Goal: Use online tool/utility: Utilize a website feature to perform a specific function

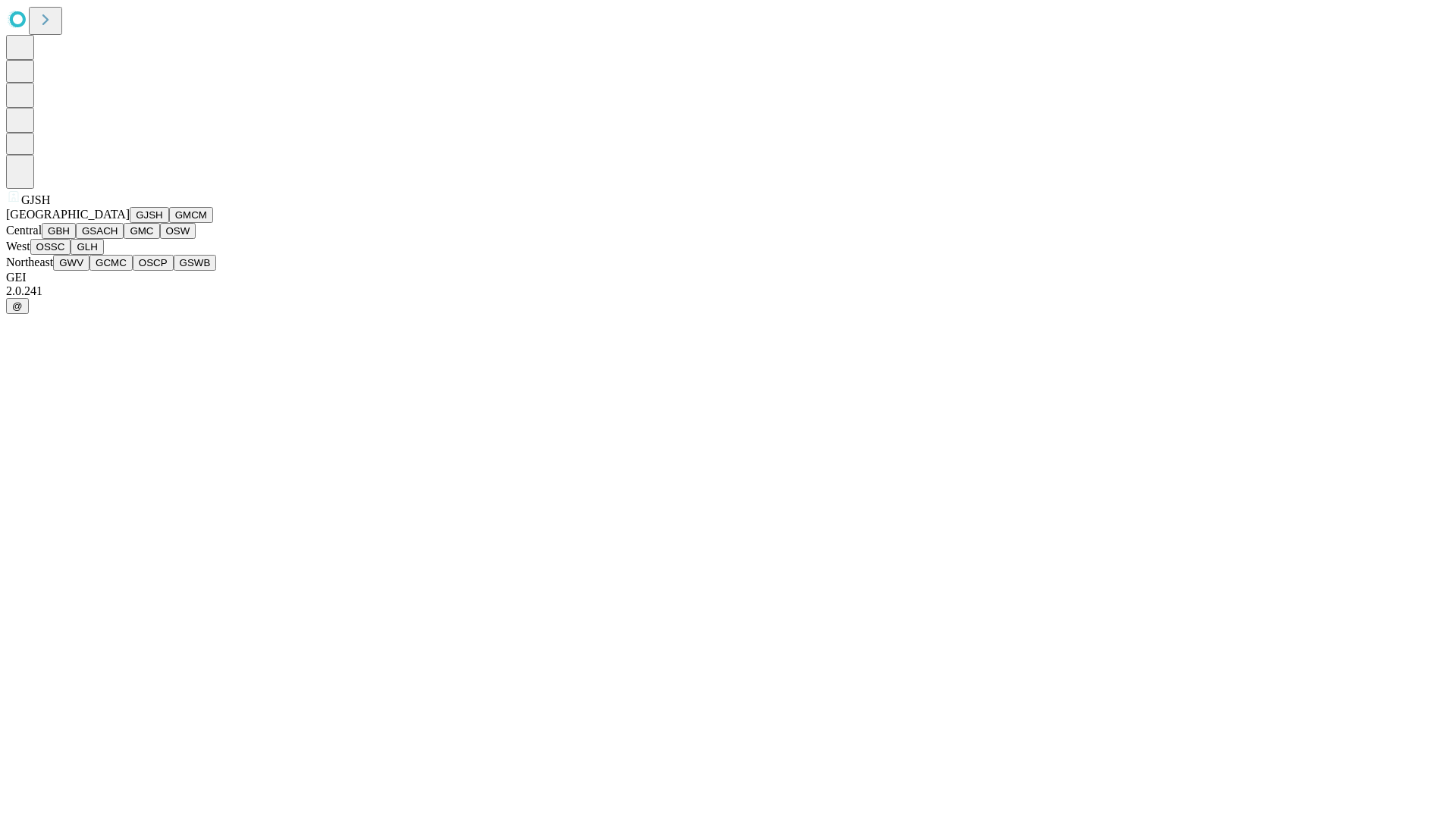
click at [130, 223] on button "GJSH" at bounding box center [149, 215] width 39 height 16
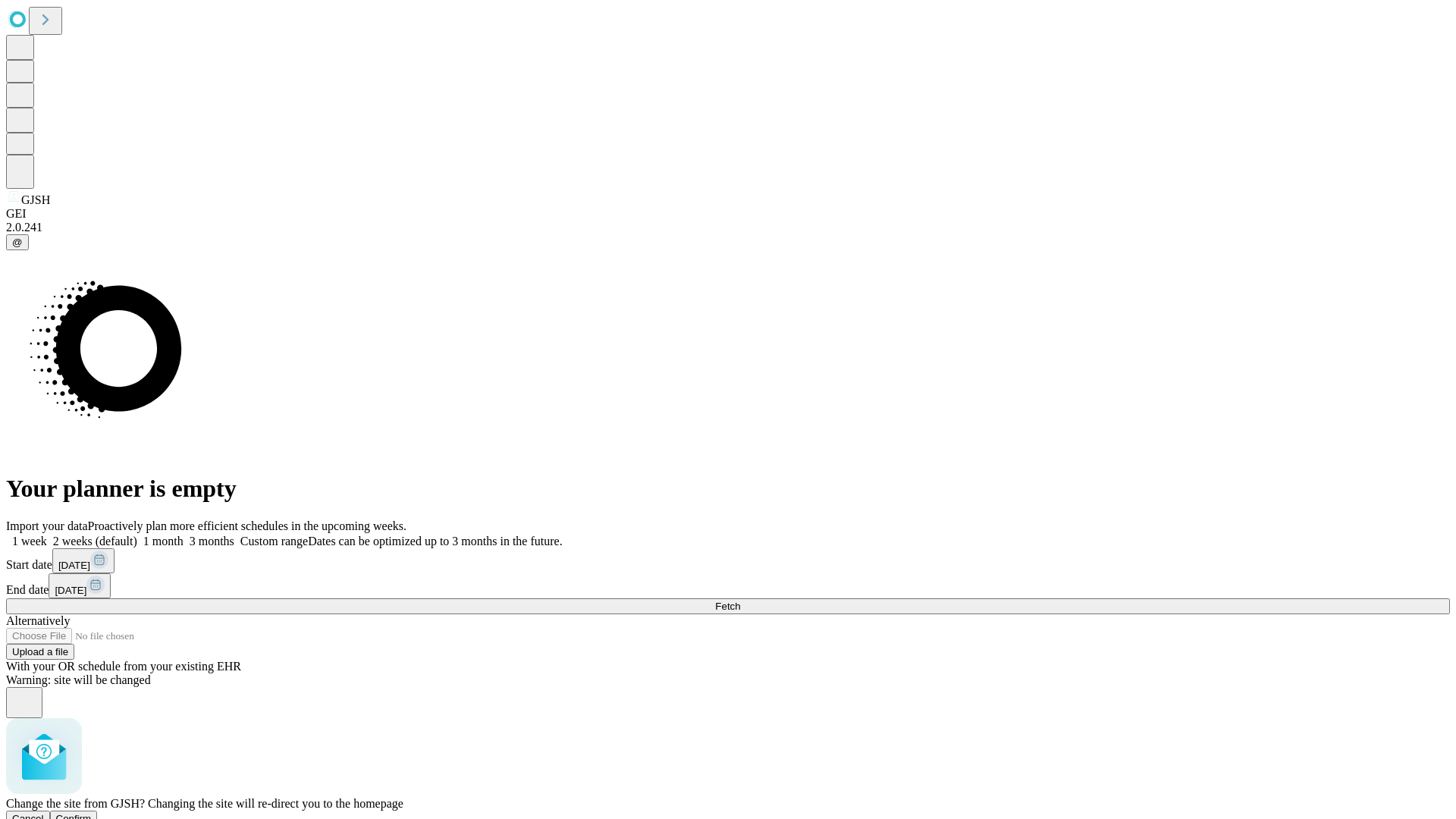
click at [92, 813] on span "Confirm" at bounding box center [73, 818] width 35 height 11
click at [47, 535] on label "1 week" at bounding box center [27, 541] width 41 height 13
click at [740, 600] on span "Fetch" at bounding box center [728, 606] width 25 height 11
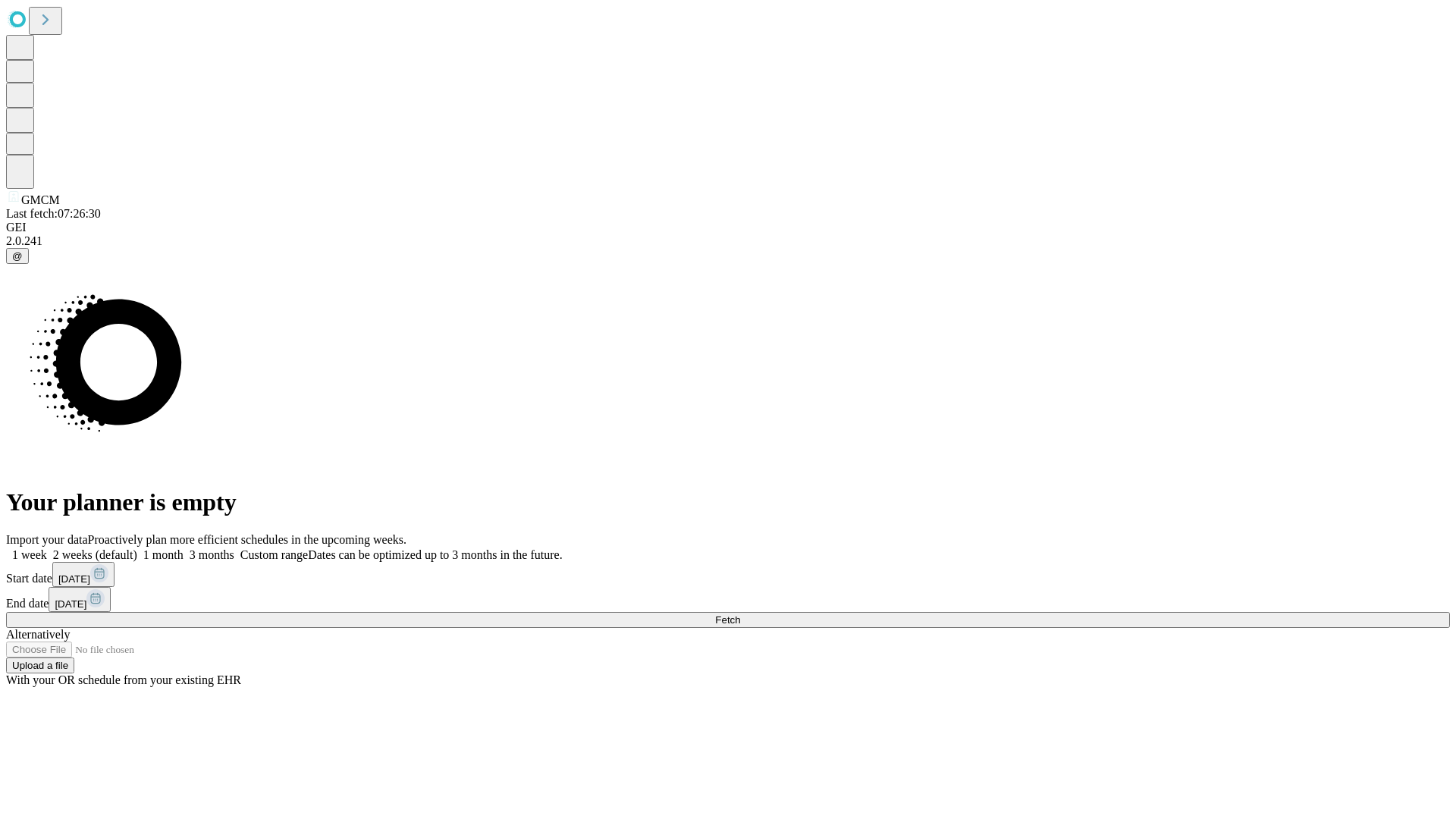
click at [47, 548] on label "1 week" at bounding box center [27, 555] width 41 height 13
click at [740, 614] on span "Fetch" at bounding box center [728, 620] width 25 height 11
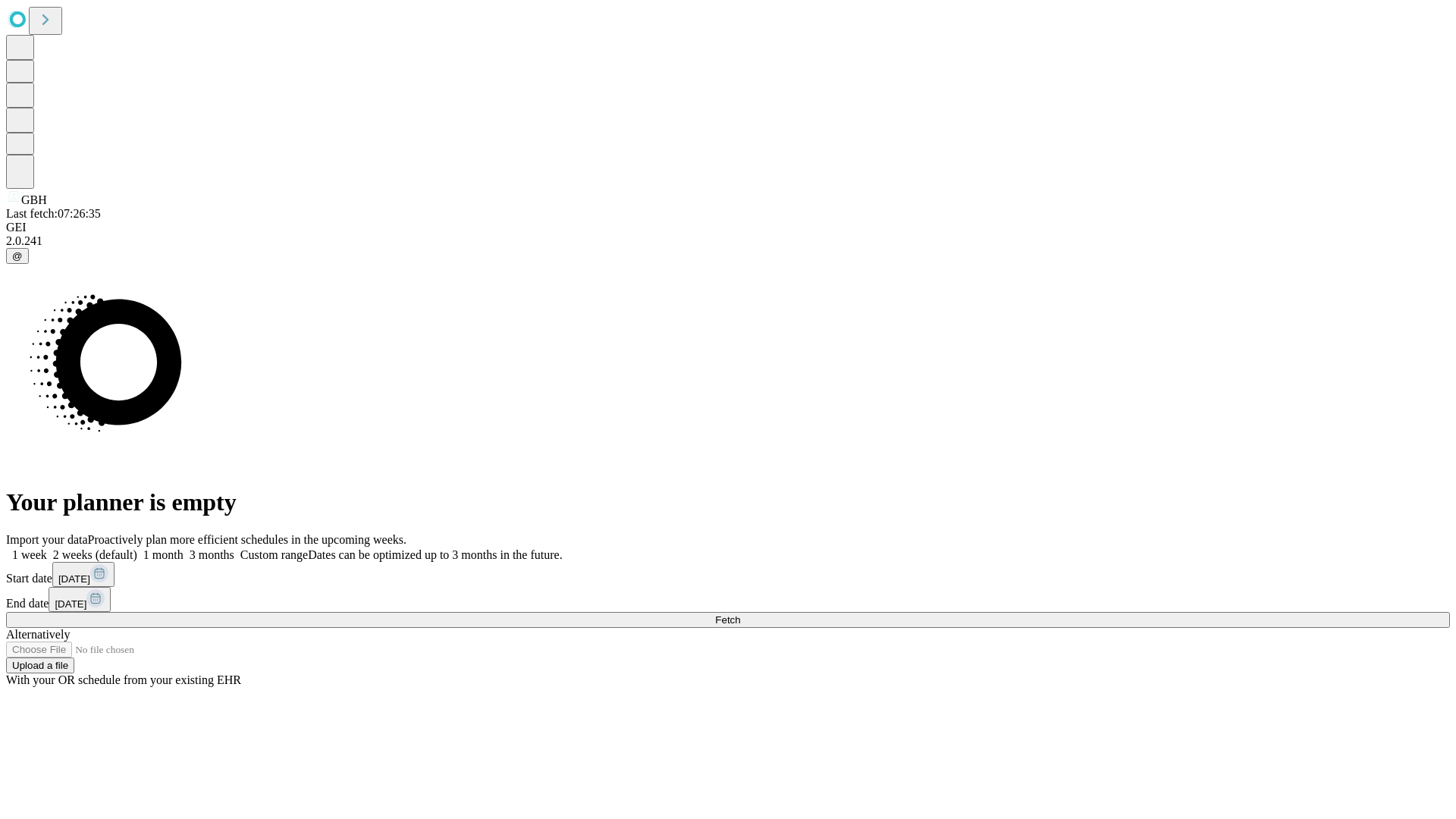
click at [47, 548] on label "1 week" at bounding box center [27, 555] width 41 height 13
click at [740, 614] on span "Fetch" at bounding box center [728, 620] width 25 height 11
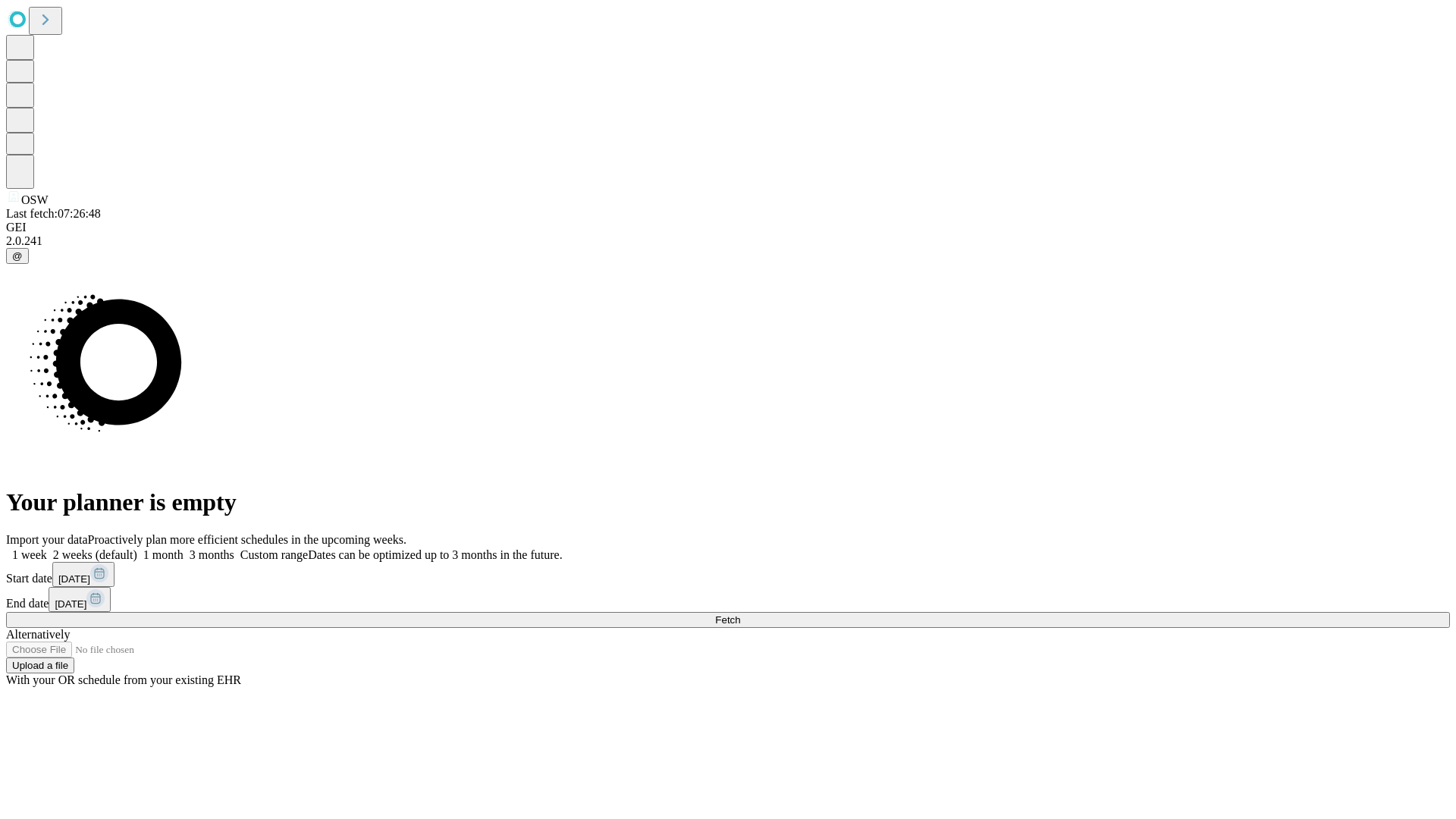
click at [47, 548] on label "1 week" at bounding box center [27, 555] width 41 height 13
click at [740, 614] on span "Fetch" at bounding box center [728, 620] width 25 height 11
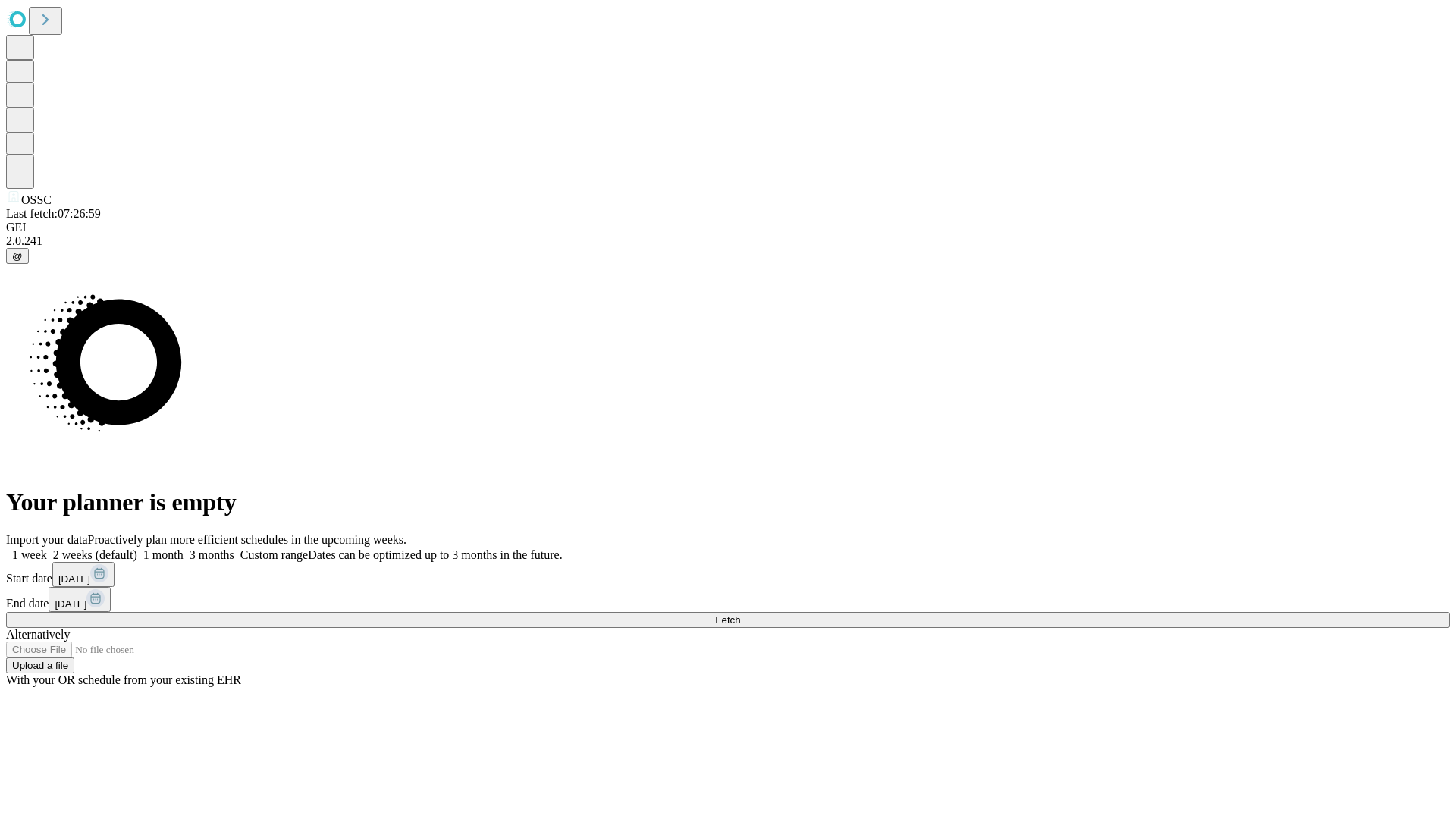
click at [47, 548] on label "1 week" at bounding box center [27, 555] width 41 height 13
click at [740, 614] on span "Fetch" at bounding box center [728, 620] width 25 height 11
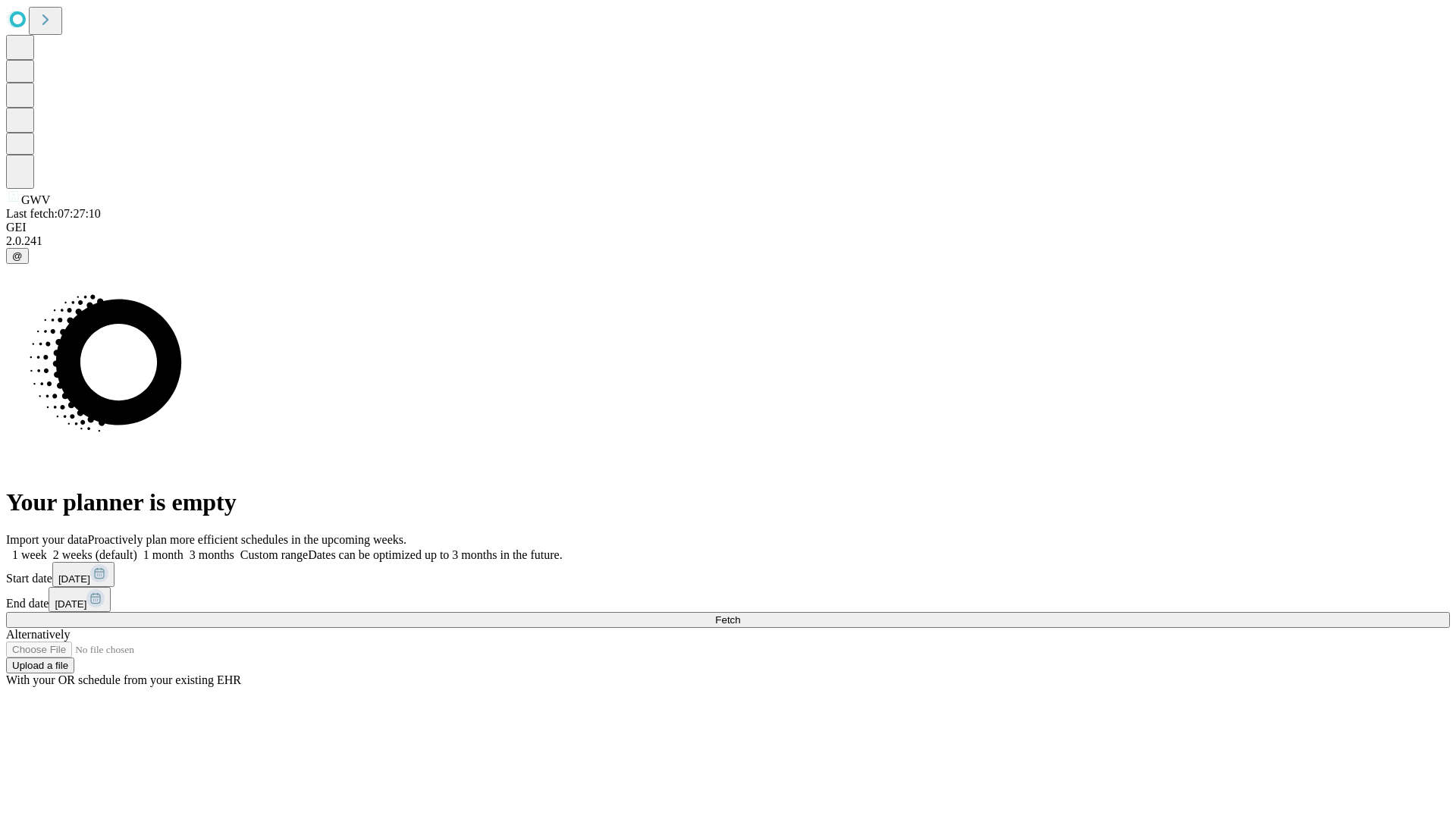
click at [47, 548] on label "1 week" at bounding box center [27, 555] width 41 height 13
click at [740, 614] on span "Fetch" at bounding box center [728, 620] width 25 height 11
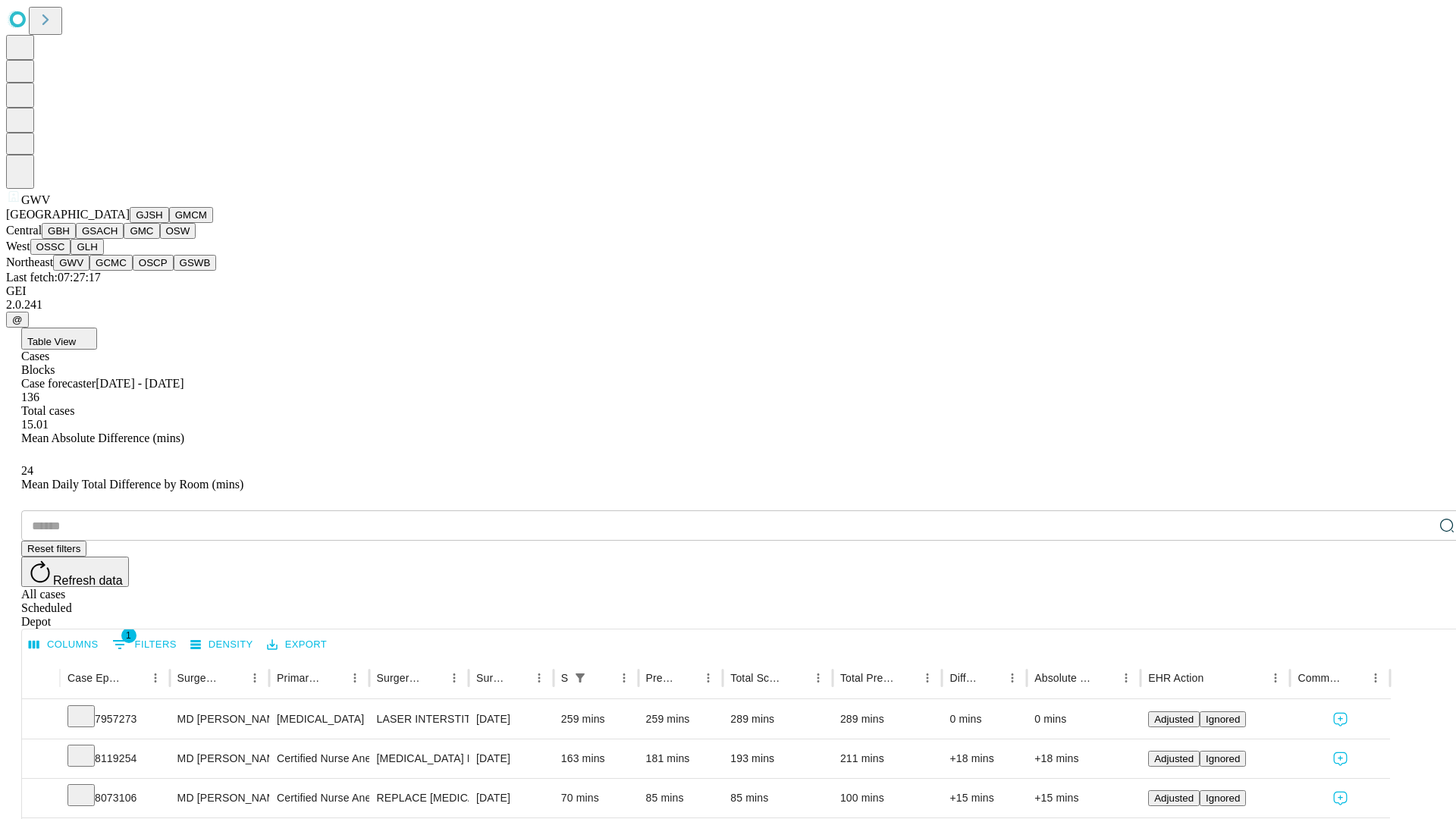
click at [117, 271] on button "GCMC" at bounding box center [111, 263] width 43 height 16
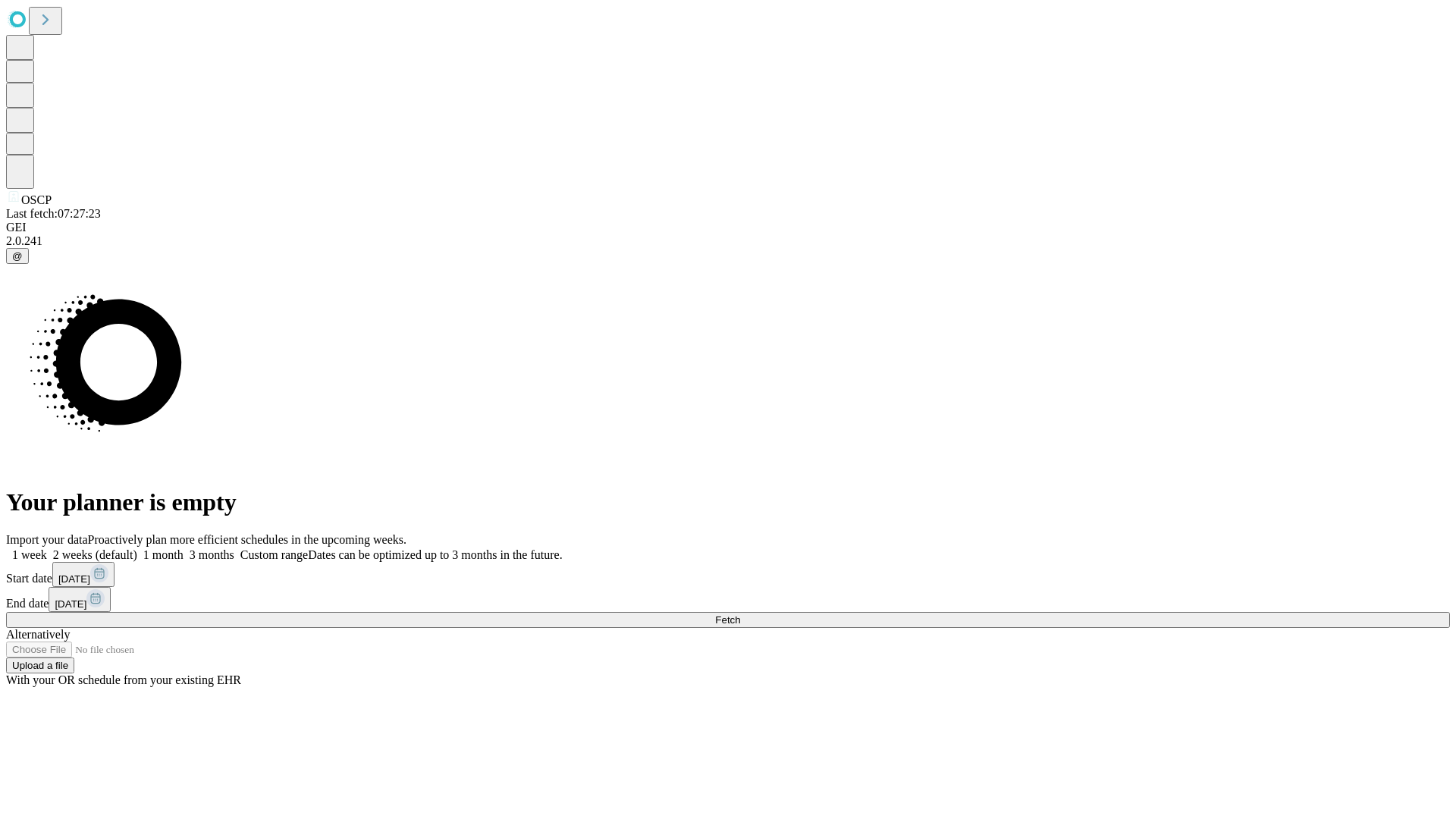
click at [47, 548] on label "1 week" at bounding box center [27, 555] width 41 height 13
click at [740, 614] on span "Fetch" at bounding box center [728, 620] width 25 height 11
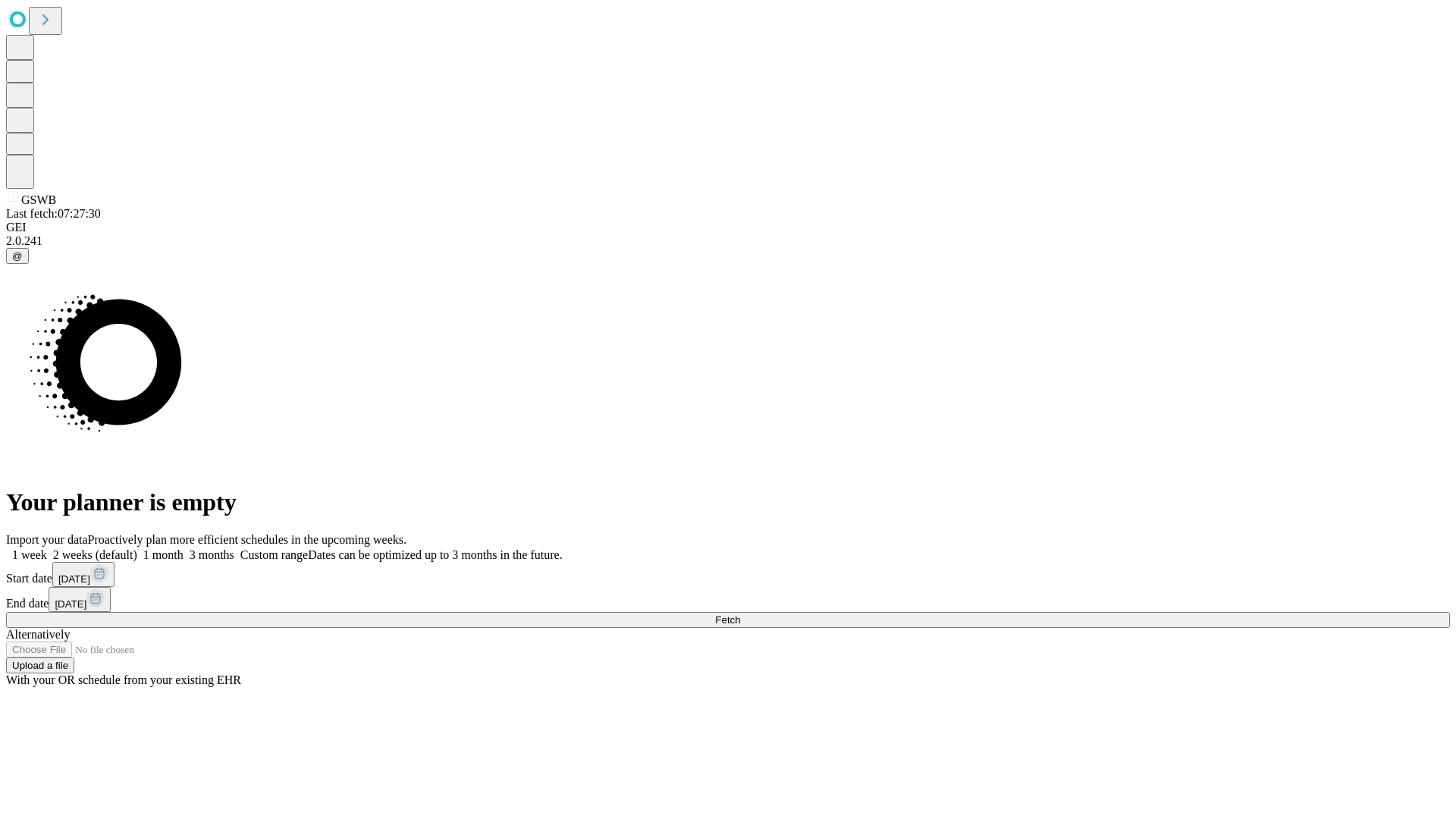
click at [47, 548] on label "1 week" at bounding box center [27, 555] width 41 height 13
click at [740, 614] on span "Fetch" at bounding box center [728, 620] width 25 height 11
